Goal: Task Accomplishment & Management: Use online tool/utility

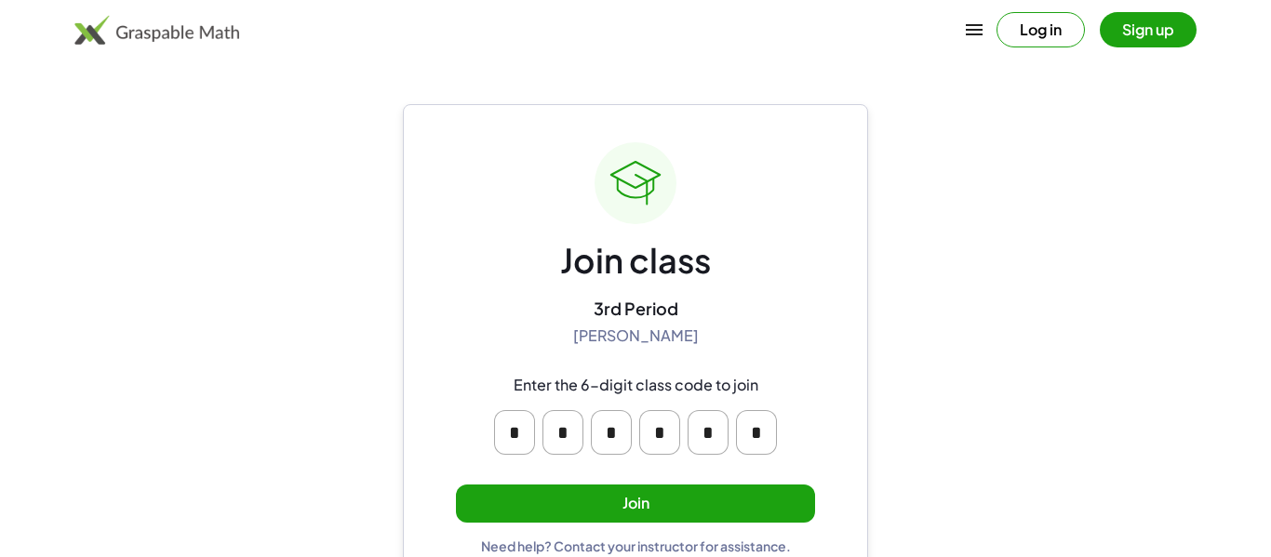
scroll to position [35, 0]
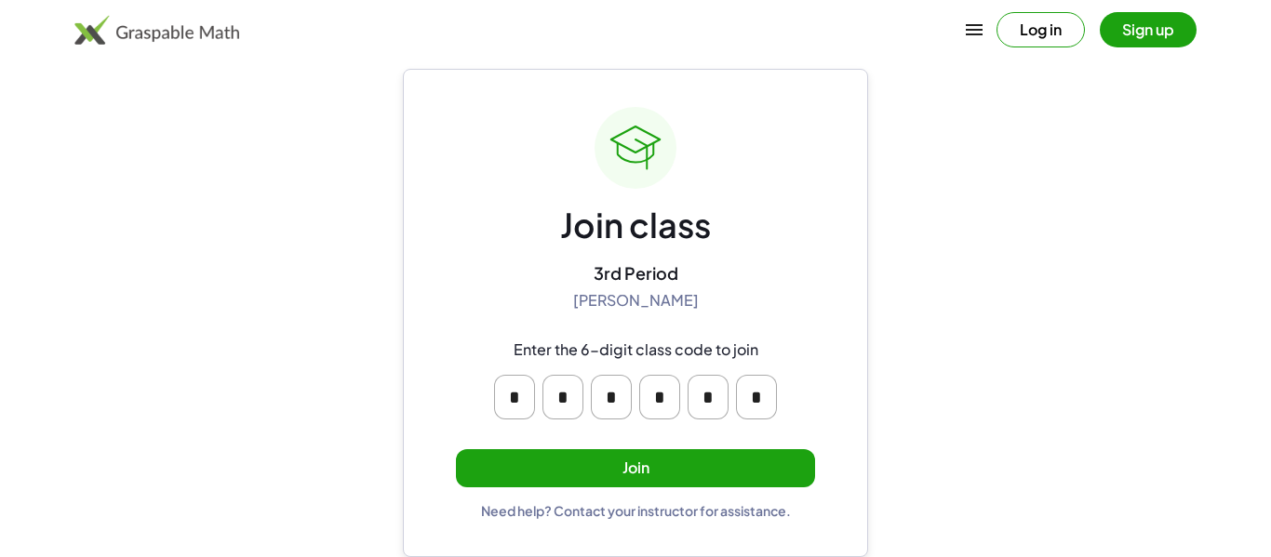
click at [566, 462] on button "Join" at bounding box center [635, 468] width 359 height 38
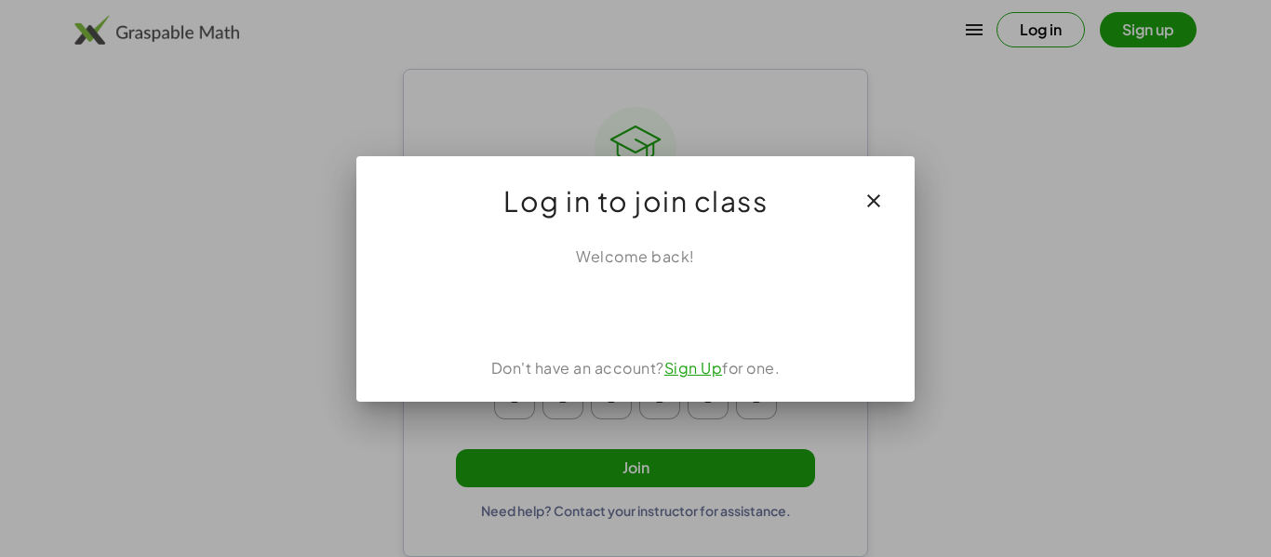
scroll to position [0, 0]
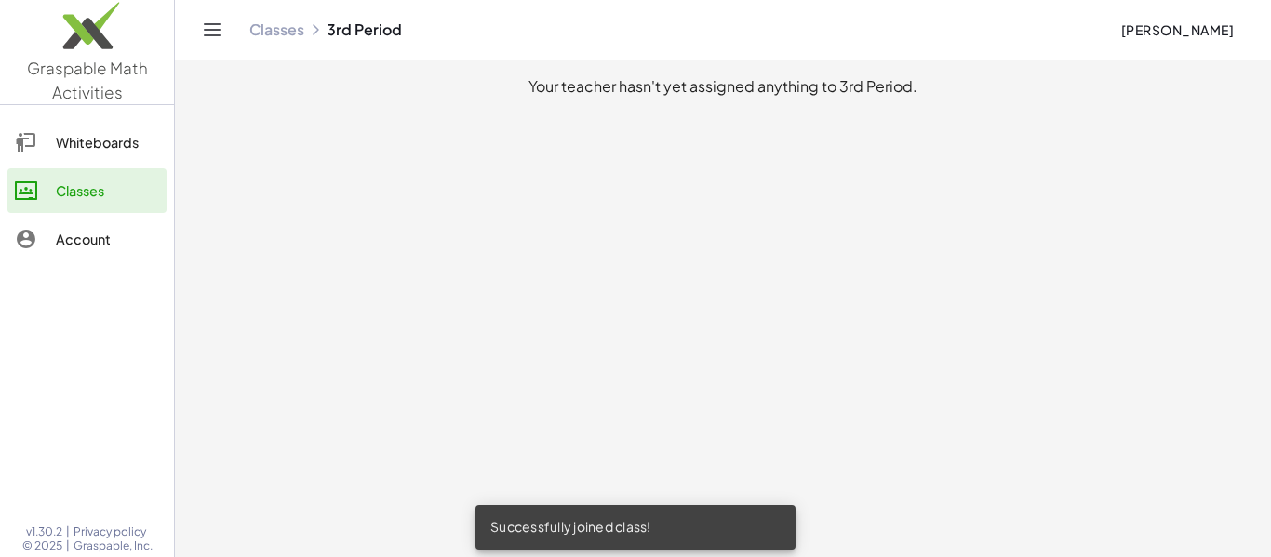
click at [82, 129] on link "Whiteboards" at bounding box center [86, 142] width 159 height 45
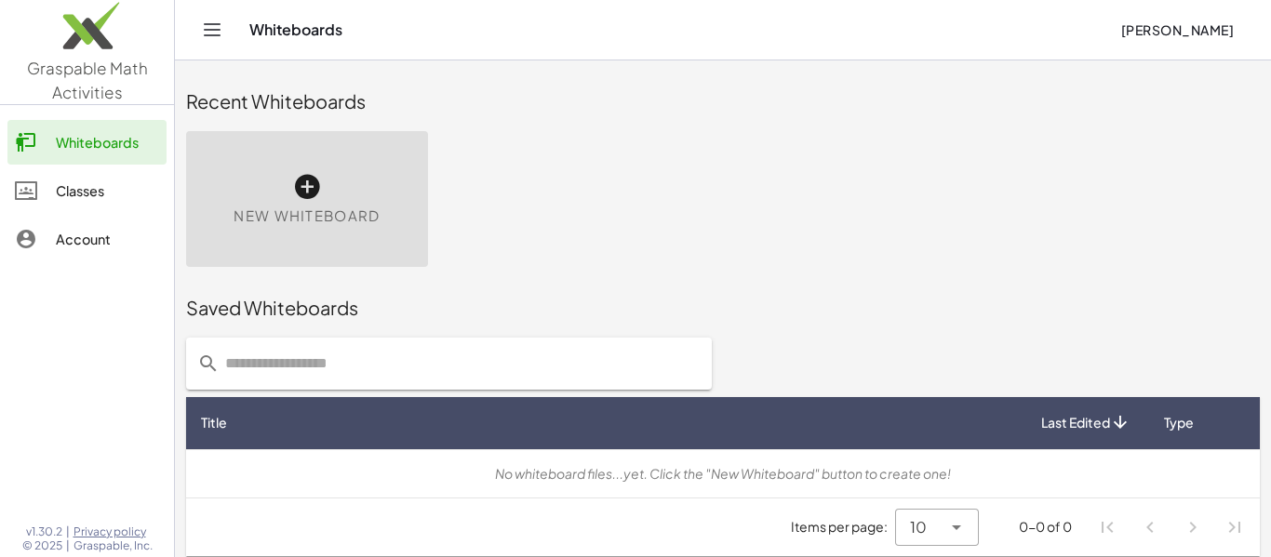
click at [323, 178] on div "New Whiteboard" at bounding box center [307, 199] width 242 height 136
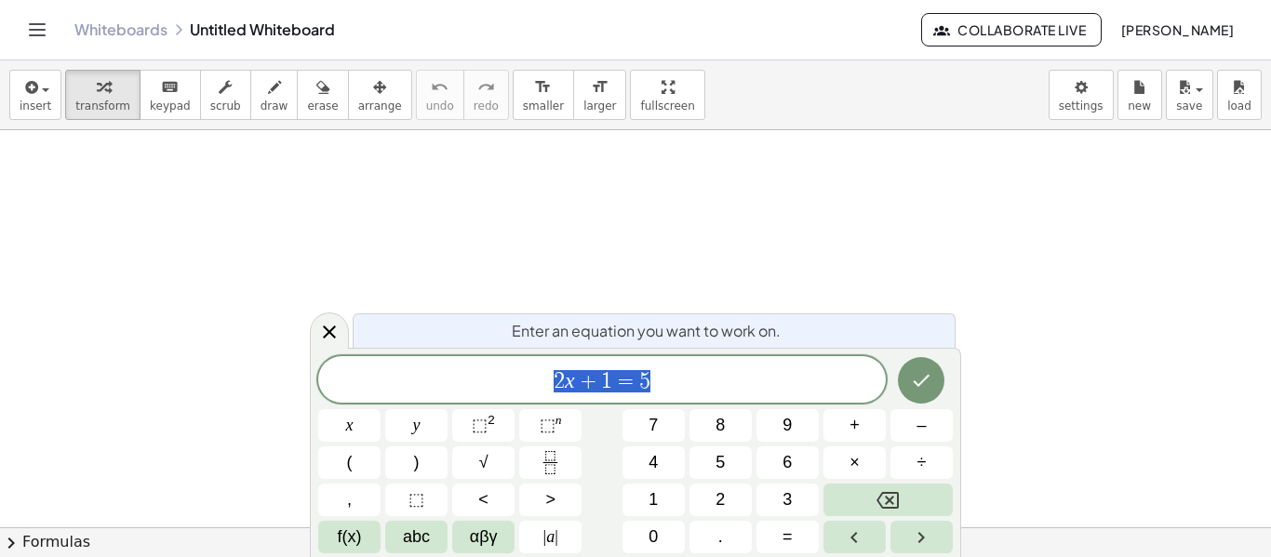
scroll to position [1, 0]
click at [266, 104] on span "draw" at bounding box center [274, 106] width 28 height 13
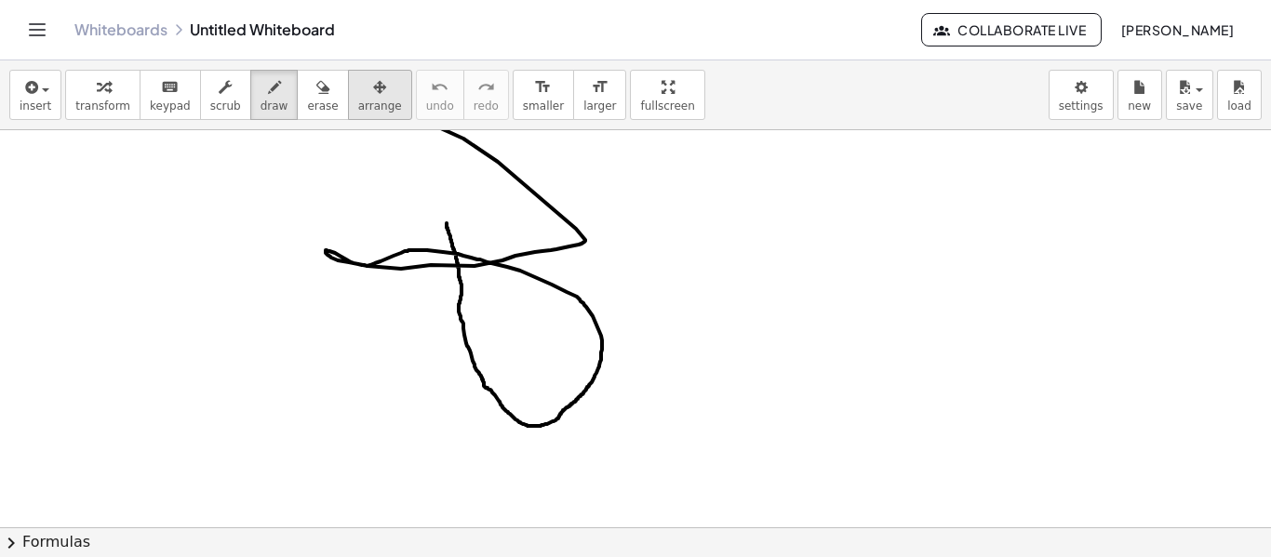
drag, startPoint x: 446, startPoint y: 223, endPoint x: 327, endPoint y: 71, distance: 193.5
click at [327, 71] on div "insert select one: Math Expression Function Text Youtube Video Graphing Geometr…" at bounding box center [635, 308] width 1271 height 497
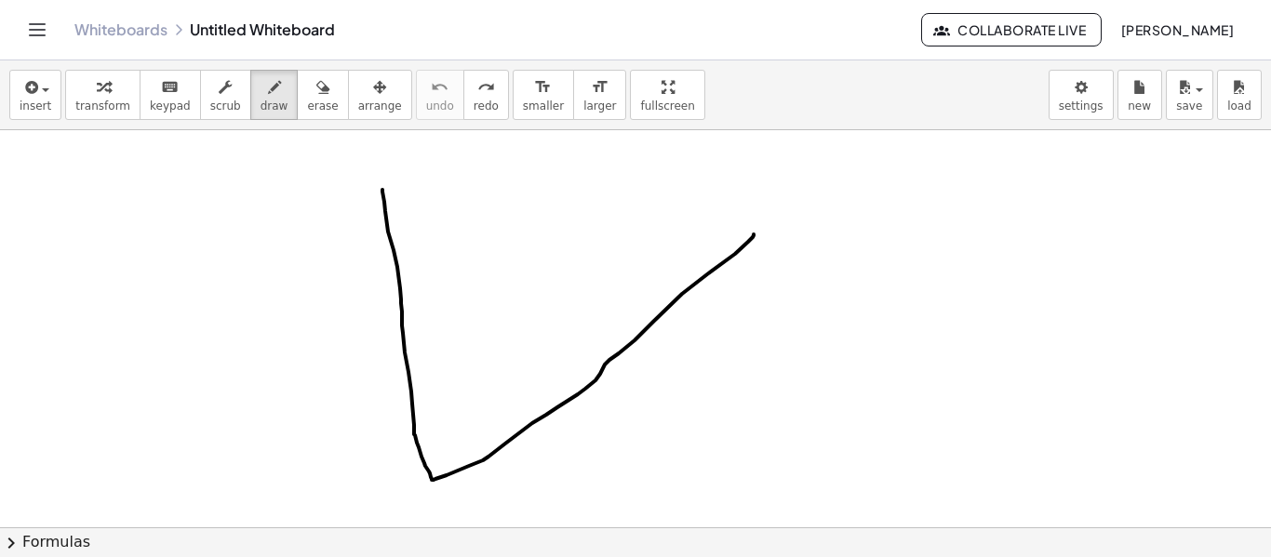
drag, startPoint x: 382, startPoint y: 190, endPoint x: 753, endPoint y: 234, distance: 372.9
click at [753, 234] on div at bounding box center [635, 527] width 1271 height 794
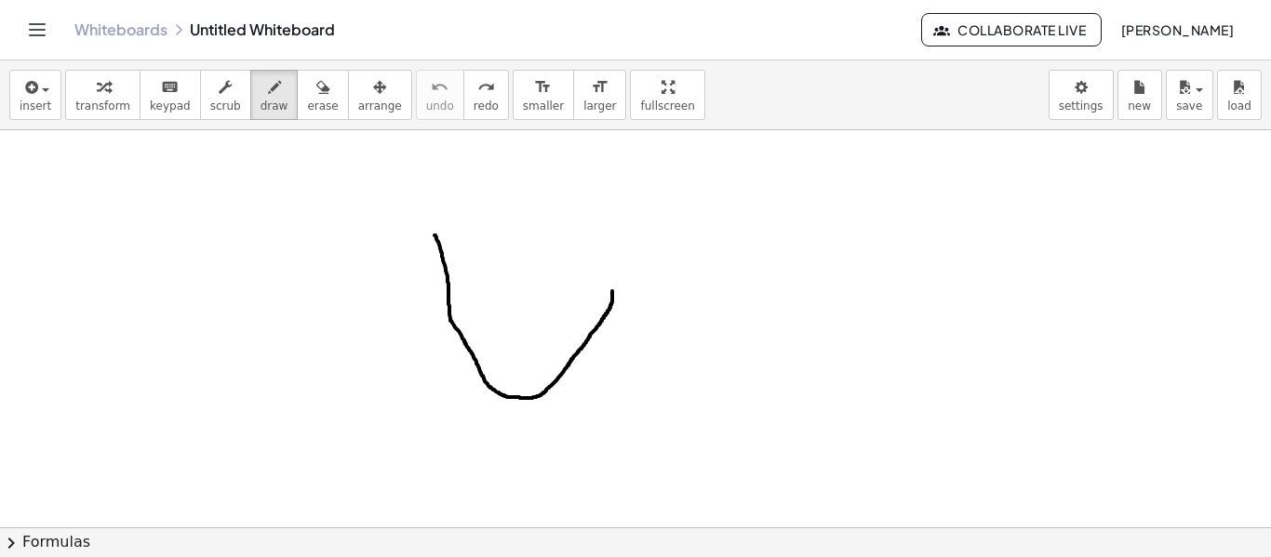
drag, startPoint x: 434, startPoint y: 235, endPoint x: 612, endPoint y: 291, distance: 186.2
click at [612, 291] on div at bounding box center [635, 527] width 1271 height 794
drag, startPoint x: 484, startPoint y: 263, endPoint x: 444, endPoint y: 260, distance: 40.1
click at [444, 260] on div at bounding box center [635, 527] width 1271 height 794
drag, startPoint x: 466, startPoint y: 266, endPoint x: 490, endPoint y: 265, distance: 24.2
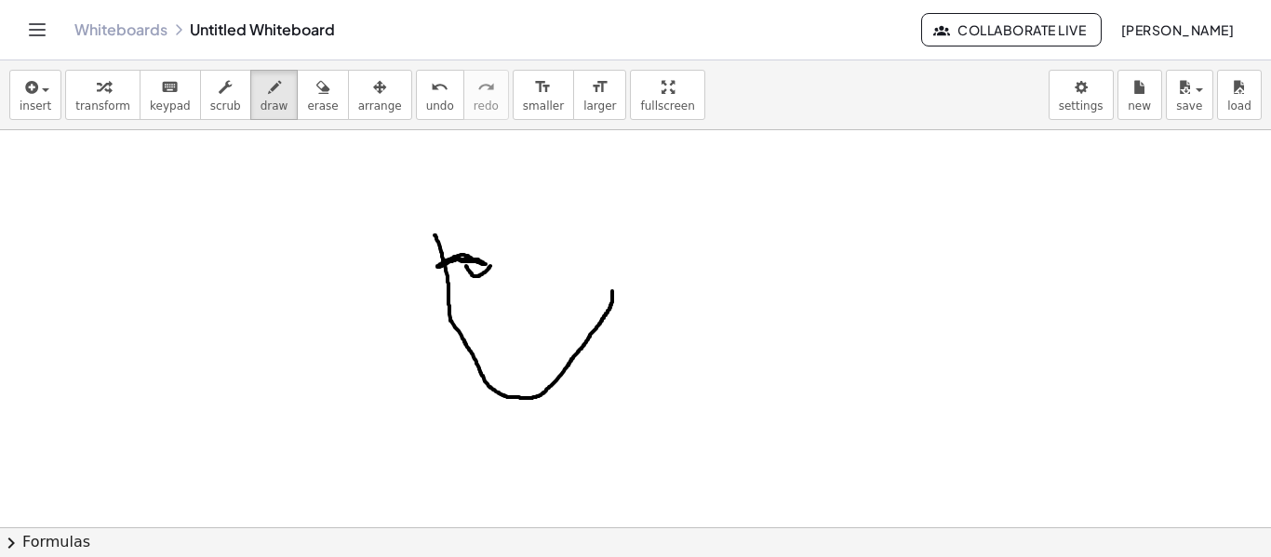
click at [490, 265] on div at bounding box center [635, 527] width 1271 height 794
drag, startPoint x: 485, startPoint y: 275, endPoint x: 454, endPoint y: 279, distance: 30.9
click at [454, 279] on div at bounding box center [635, 527] width 1271 height 794
drag, startPoint x: 549, startPoint y: 258, endPoint x: 559, endPoint y: 252, distance: 11.7
click at [559, 252] on div at bounding box center [635, 527] width 1271 height 794
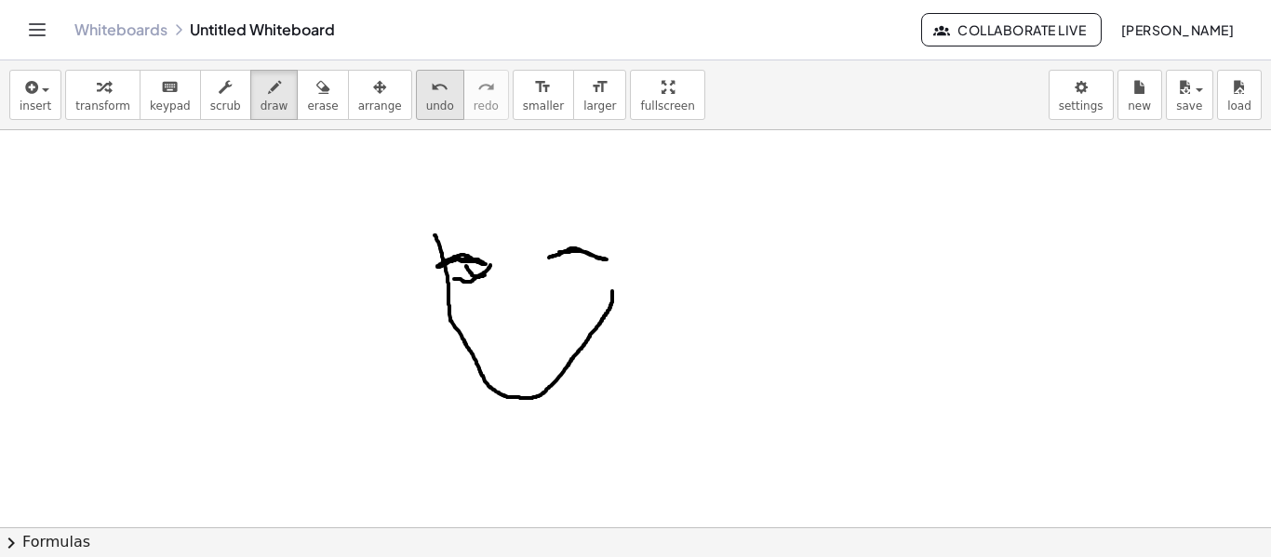
click at [426, 86] on div "undo" at bounding box center [440, 86] width 28 height 22
drag, startPoint x: 537, startPoint y: 258, endPoint x: 549, endPoint y: 264, distance: 13.7
click at [549, 264] on div at bounding box center [635, 527] width 1271 height 794
drag, startPoint x: 553, startPoint y: 256, endPoint x: 579, endPoint y: 255, distance: 26.1
click at [579, 255] on div at bounding box center [635, 527] width 1271 height 794
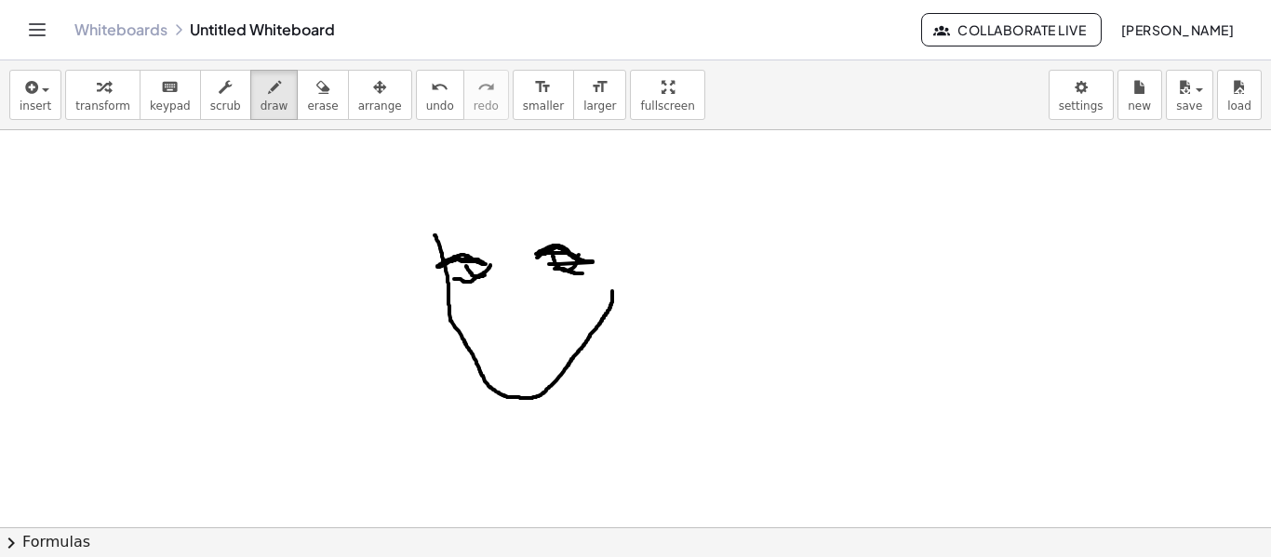
drag, startPoint x: 554, startPoint y: 269, endPoint x: 582, endPoint y: 273, distance: 28.3
click at [582, 273] on div at bounding box center [635, 527] width 1271 height 794
click at [420, 123] on div "insert select one: Math Expression Function Text Youtube Video Graphing Geometr…" at bounding box center [635, 95] width 1271 height 70
click at [426, 101] on span "undo" at bounding box center [440, 106] width 28 height 13
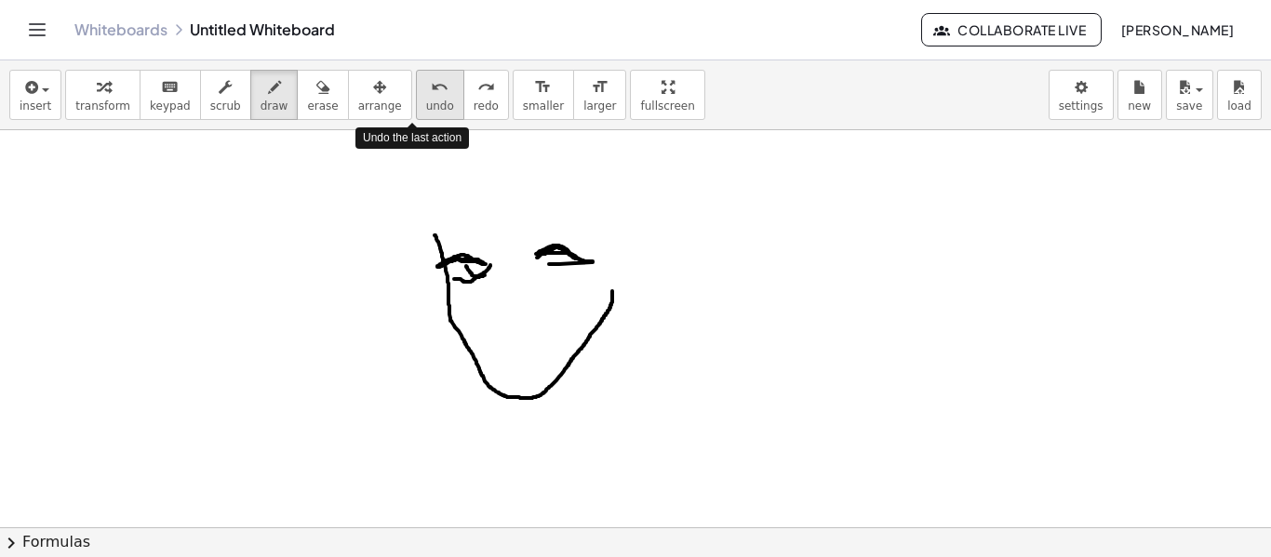
click at [426, 101] on span "undo" at bounding box center [440, 106] width 28 height 13
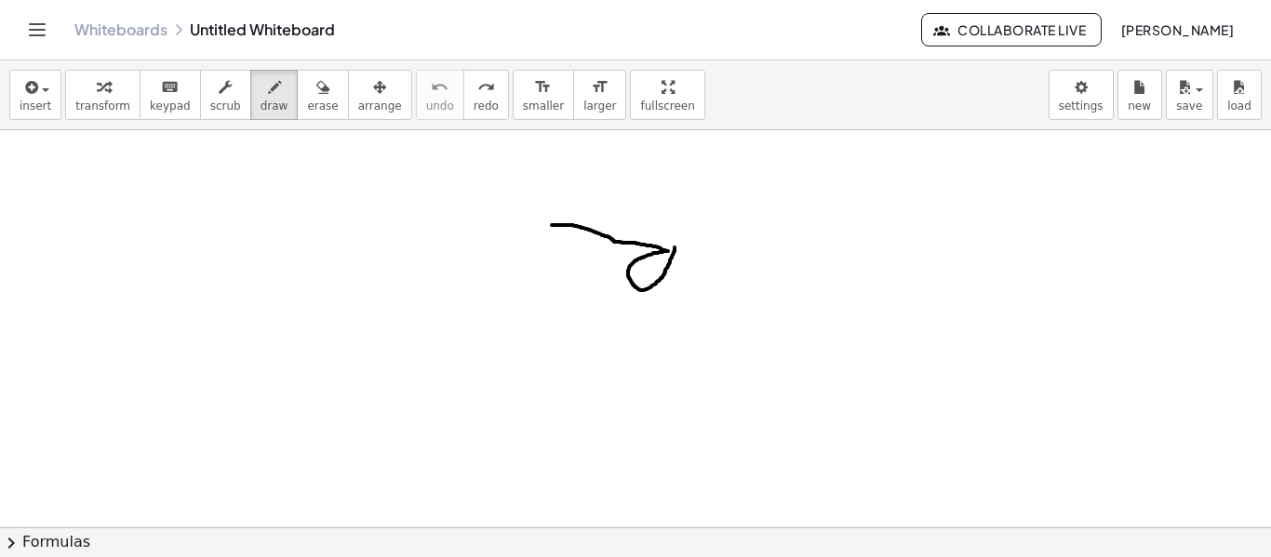
drag, startPoint x: 552, startPoint y: 225, endPoint x: 674, endPoint y: 246, distance: 124.6
click at [674, 246] on div at bounding box center [635, 527] width 1271 height 794
click at [549, 222] on div at bounding box center [635, 527] width 1271 height 794
drag, startPoint x: 549, startPoint y: 222, endPoint x: 481, endPoint y: 238, distance: 69.7
click at [481, 238] on div at bounding box center [635, 527] width 1271 height 794
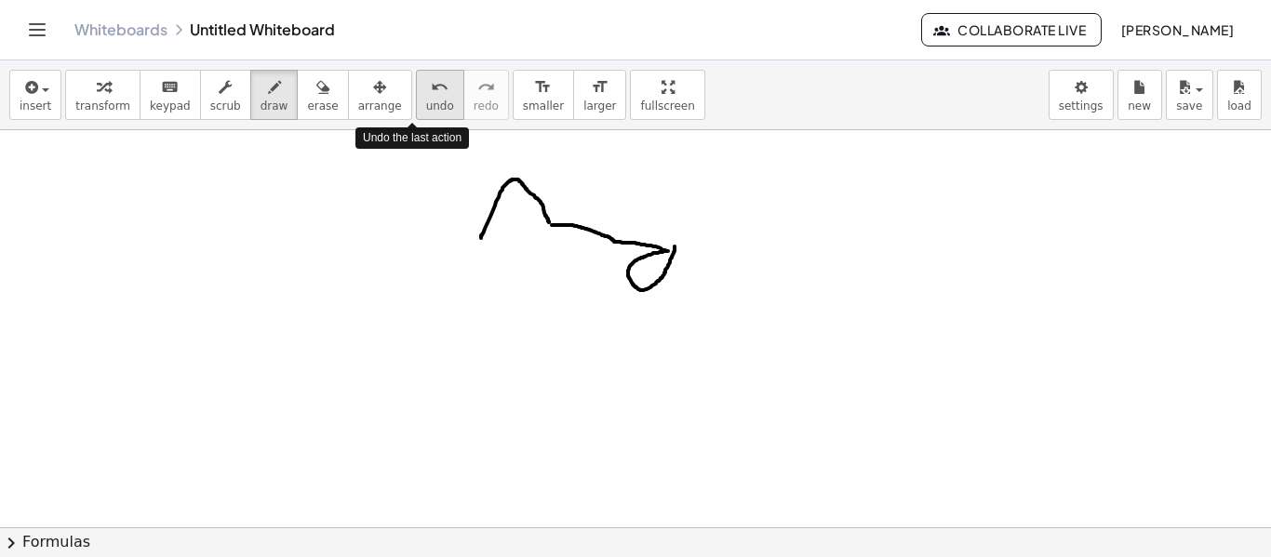
click at [416, 82] on button "undo undo" at bounding box center [440, 95] width 48 height 50
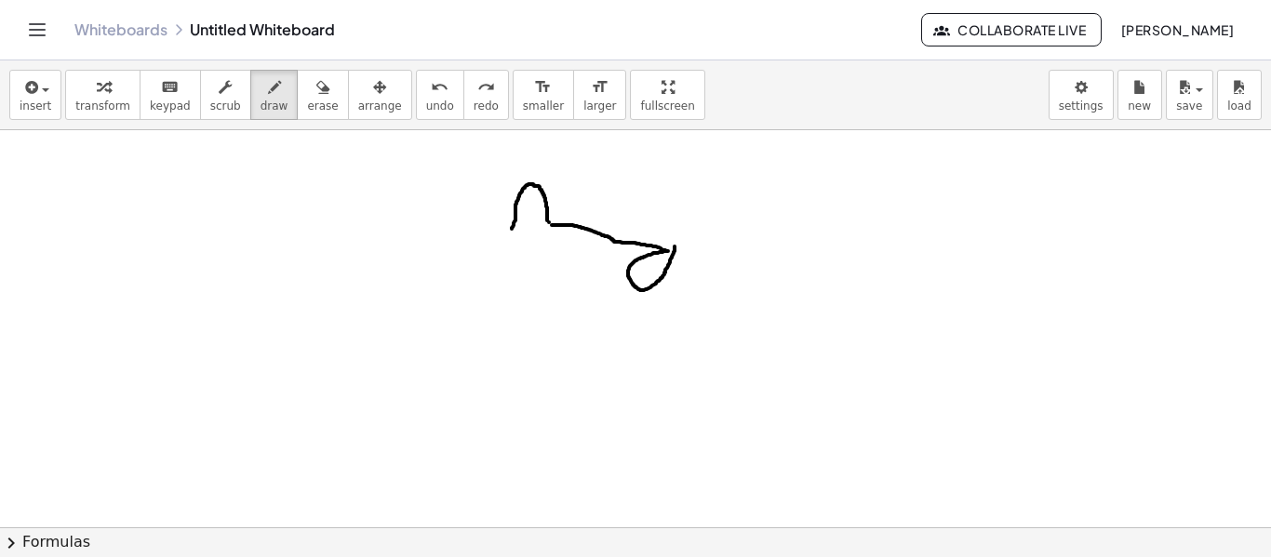
drag, startPoint x: 547, startPoint y: 220, endPoint x: 512, endPoint y: 229, distance: 36.3
click at [512, 229] on div at bounding box center [635, 527] width 1271 height 794
drag, startPoint x: 528, startPoint y: 183, endPoint x: 505, endPoint y: 229, distance: 51.2
click at [505, 229] on div at bounding box center [635, 527] width 1271 height 794
drag, startPoint x: 506, startPoint y: 230, endPoint x: 643, endPoint y: 289, distance: 149.1
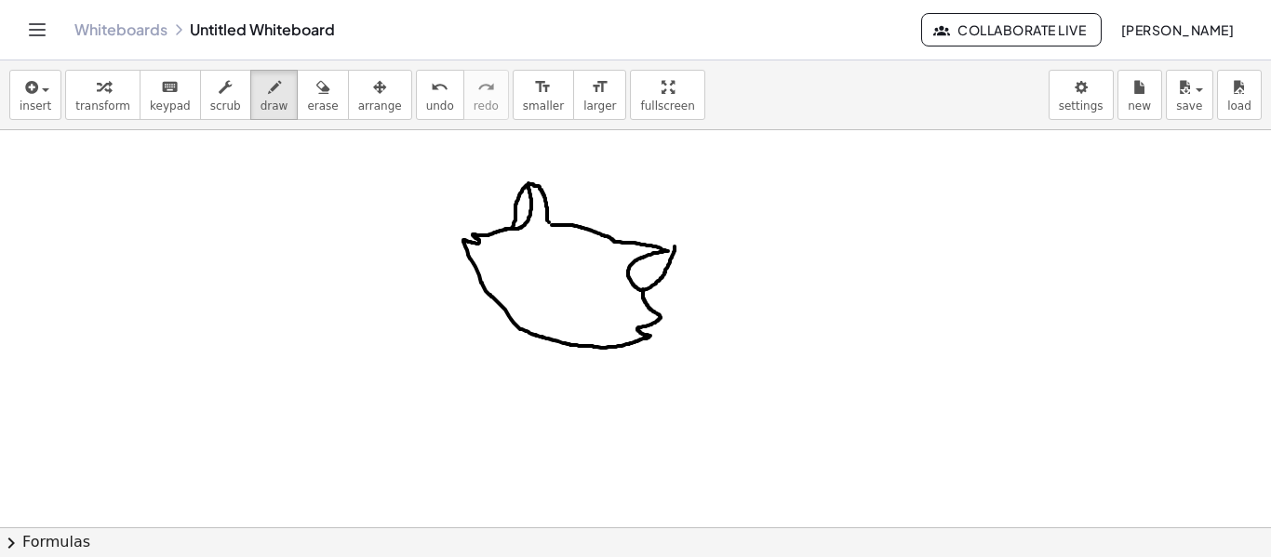
click at [643, 289] on div at bounding box center [635, 527] width 1271 height 794
drag, startPoint x: 553, startPoint y: 233, endPoint x: 616, endPoint y: 252, distance: 66.2
click at [616, 252] on div at bounding box center [635, 527] width 1271 height 794
drag, startPoint x: 520, startPoint y: 249, endPoint x: 537, endPoint y: 259, distance: 19.2
click at [537, 259] on div at bounding box center [635, 527] width 1271 height 794
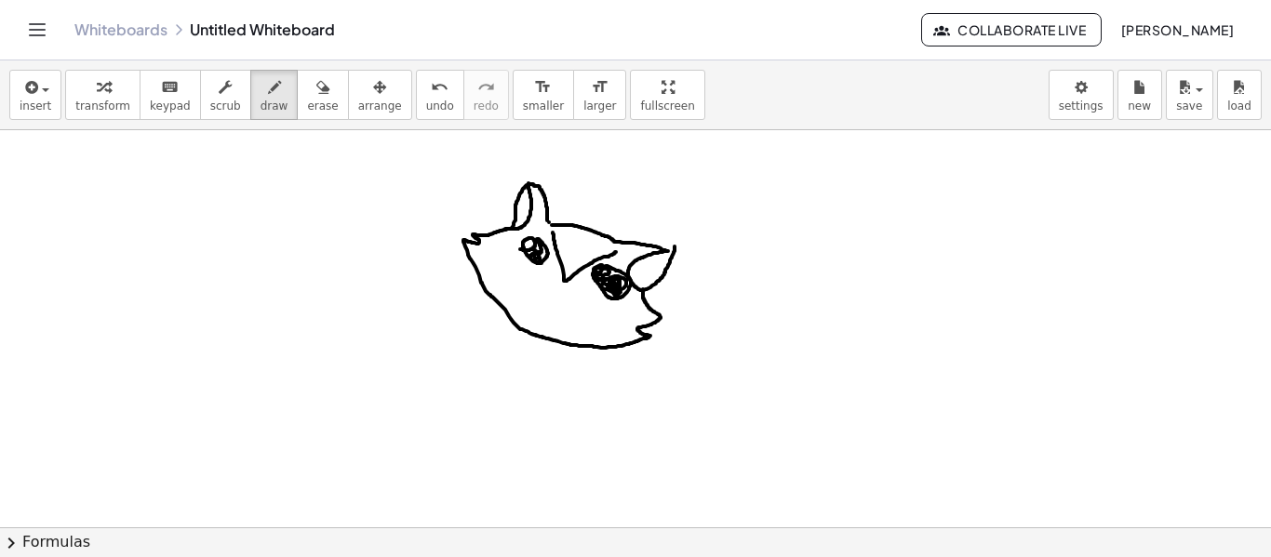
drag, startPoint x: 605, startPoint y: 269, endPoint x: 606, endPoint y: 286, distance: 16.8
click at [606, 286] on div at bounding box center [635, 527] width 1271 height 794
click at [426, 103] on span "undo" at bounding box center [440, 106] width 28 height 13
drag, startPoint x: 592, startPoint y: 276, endPoint x: 616, endPoint y: 288, distance: 27.0
click at [616, 288] on div at bounding box center [635, 527] width 1271 height 794
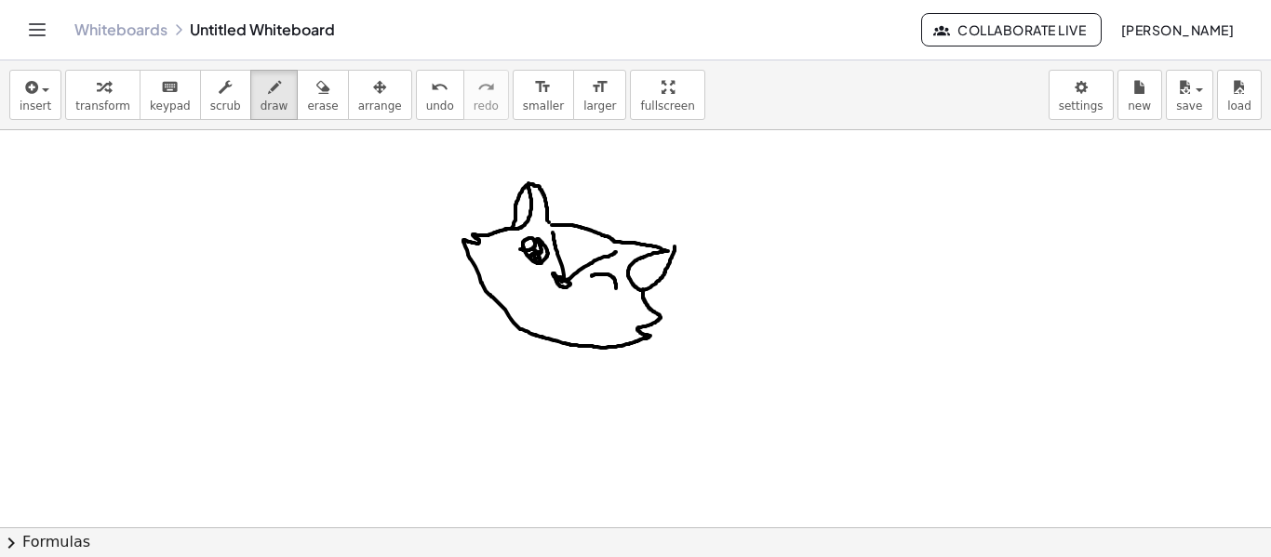
click at [557, 277] on div at bounding box center [635, 527] width 1271 height 794
drag, startPoint x: 532, startPoint y: 286, endPoint x: 585, endPoint y: 314, distance: 60.4
click at [585, 314] on div at bounding box center [635, 527] width 1271 height 794
drag, startPoint x: 553, startPoint y: 286, endPoint x: 567, endPoint y: 292, distance: 15.0
click at [567, 292] on div at bounding box center [635, 527] width 1271 height 794
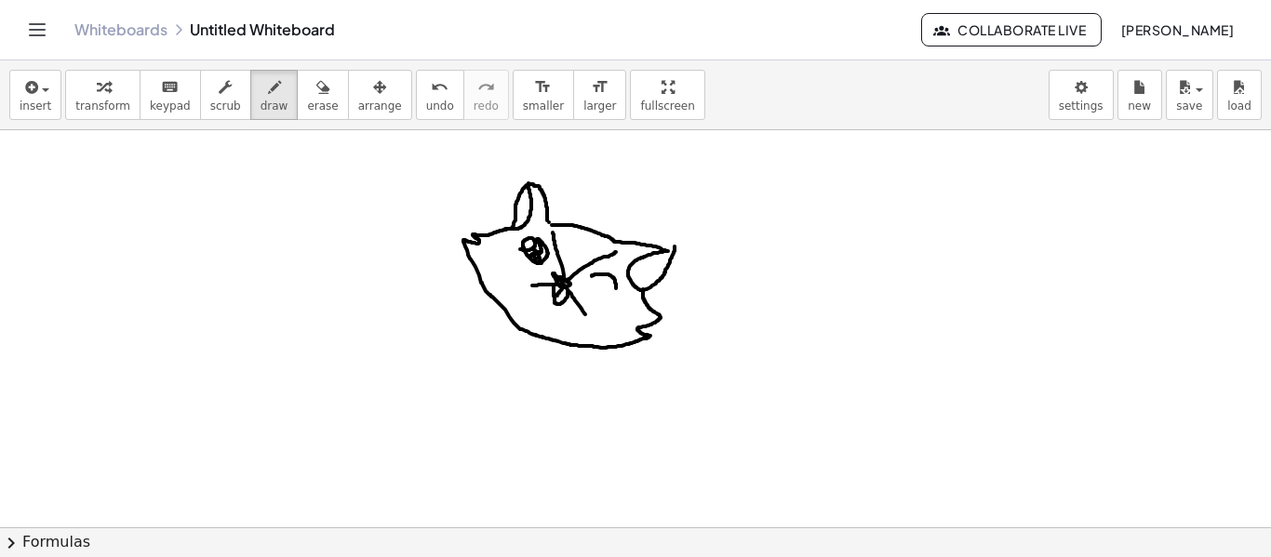
click at [557, 296] on div at bounding box center [635, 527] width 1271 height 794
drag, startPoint x: 481, startPoint y: 289, endPoint x: 477, endPoint y: 302, distance: 13.5
click at [477, 302] on div at bounding box center [635, 527] width 1271 height 794
click at [542, 344] on div at bounding box center [635, 527] width 1271 height 794
drag, startPoint x: 481, startPoint y: 309, endPoint x: 483, endPoint y: 321, distance: 12.2
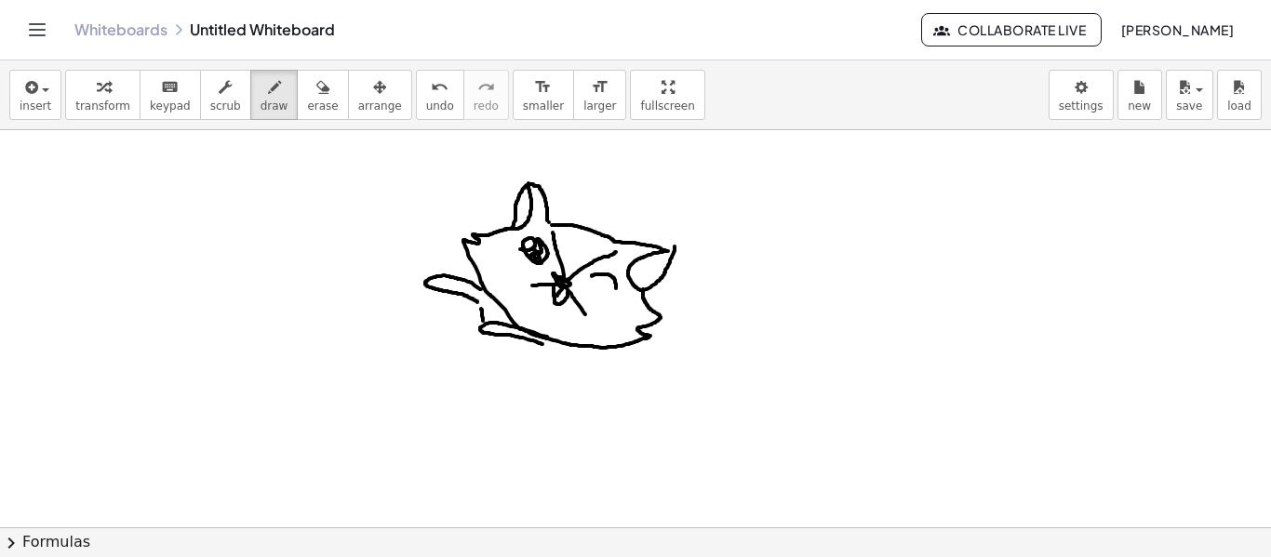
click at [483, 321] on div at bounding box center [635, 527] width 1271 height 794
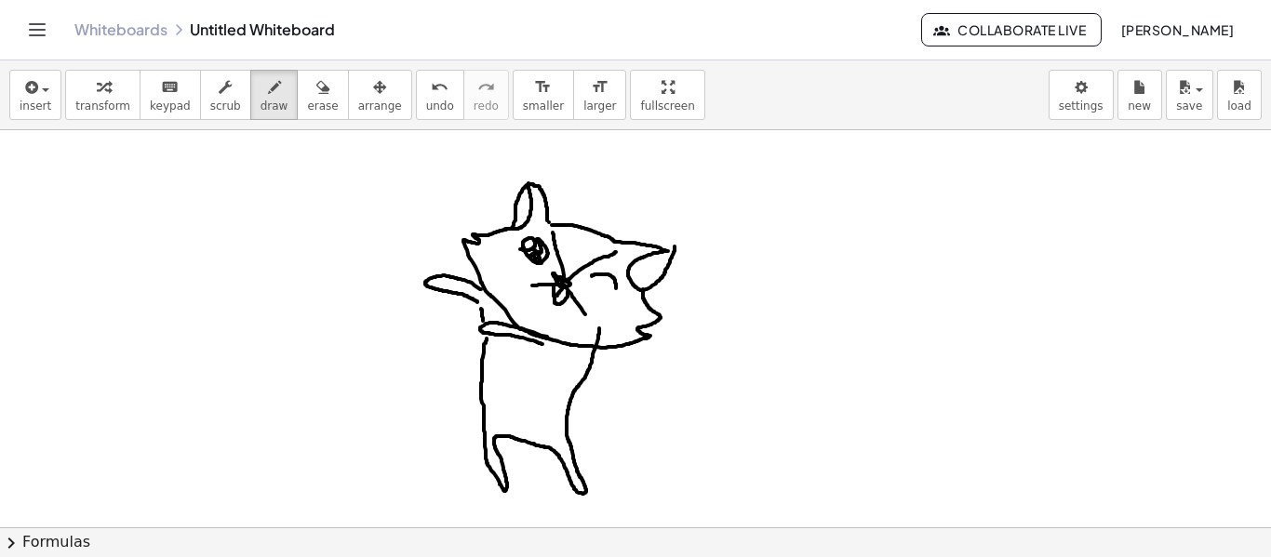
drag, startPoint x: 486, startPoint y: 339, endPoint x: 600, endPoint y: 326, distance: 114.1
click at [600, 326] on div at bounding box center [635, 527] width 1271 height 794
drag, startPoint x: 570, startPoint y: 400, endPoint x: 566, endPoint y: 431, distance: 30.9
click at [566, 431] on div at bounding box center [635, 527] width 1271 height 794
drag, startPoint x: 543, startPoint y: 354, endPoint x: 494, endPoint y: 397, distance: 65.3
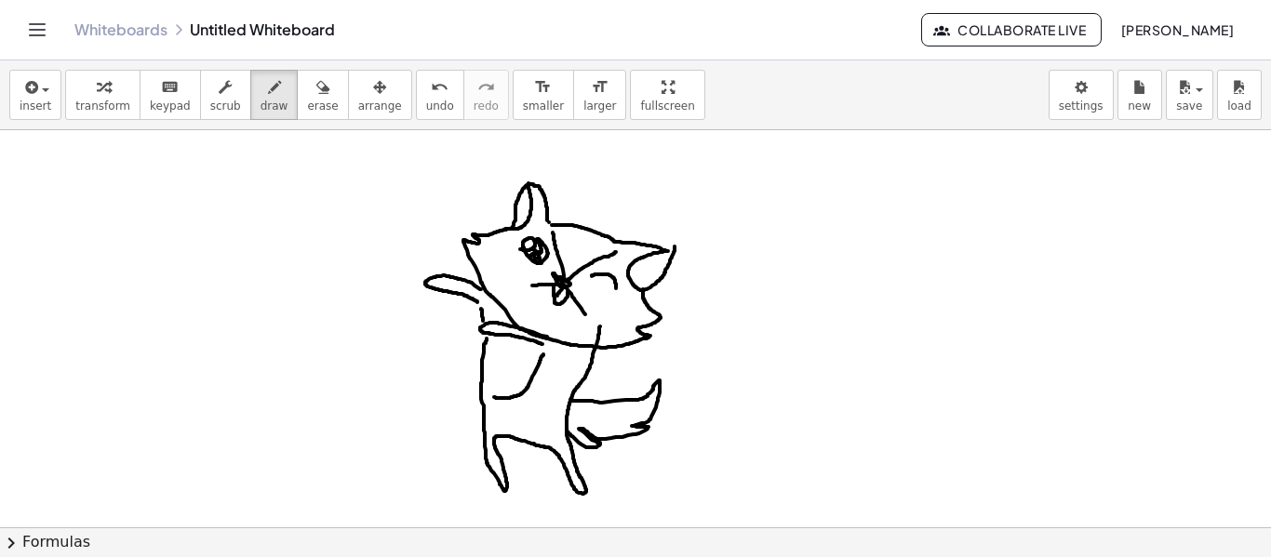
click at [494, 397] on div at bounding box center [635, 527] width 1271 height 794
click at [592, 280] on div at bounding box center [635, 527] width 1271 height 794
click at [310, 100] on span "erase" at bounding box center [322, 106] width 31 height 13
